Goal: Task Accomplishment & Management: Manage account settings

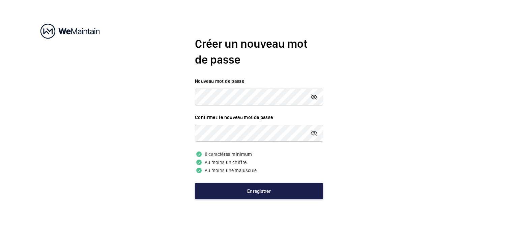
click at [262, 192] on button "Enregistrer" at bounding box center [259, 191] width 128 height 16
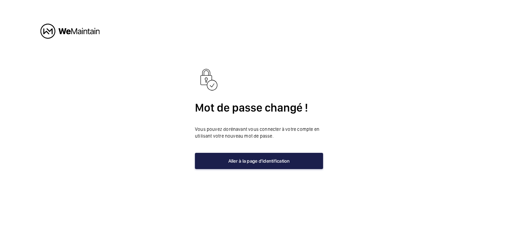
click at [262, 162] on button "Aller à la page d'identification" at bounding box center [259, 161] width 128 height 16
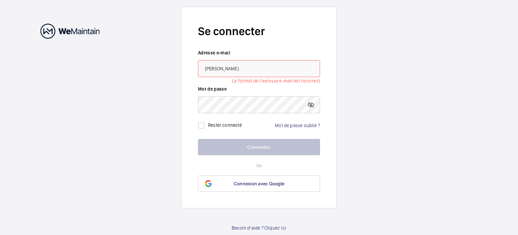
drag, startPoint x: 243, startPoint y: 71, endPoint x: 189, endPoint y: 71, distance: 54.0
click at [189, 71] on form "Se connecter Adresse e-mail [PERSON_NAME] Le format de l'adresse e-mail est inc…" at bounding box center [259, 107] width 155 height 201
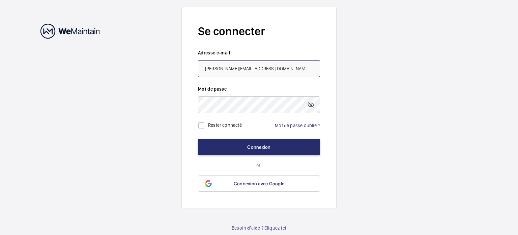
type input "[PERSON_NAME][EMAIL_ADDRESS][DOMAIN_NAME]"
click at [198, 139] on button "Connexion" at bounding box center [259, 147] width 122 height 16
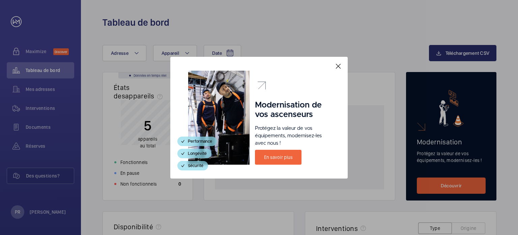
click at [337, 66] on mat-icon at bounding box center [338, 66] width 8 height 8
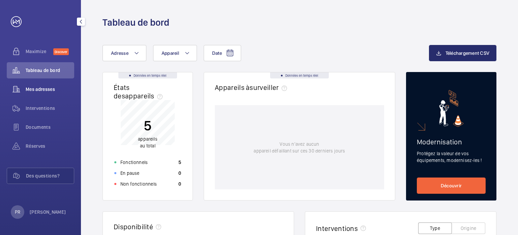
click at [42, 87] on span "Mes adresses" at bounding box center [50, 89] width 49 height 7
